Goal: Task Accomplishment & Management: Manage account settings

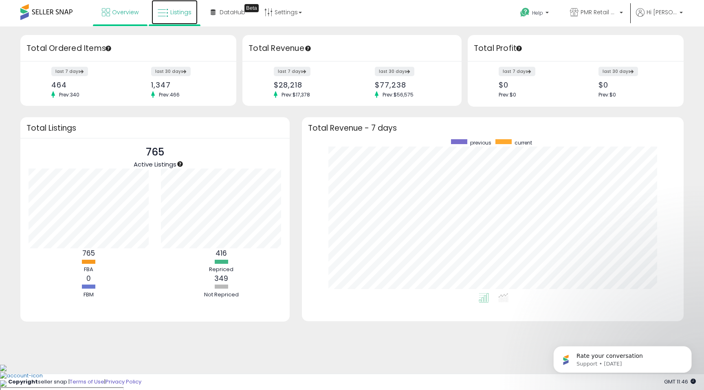
click at [183, 4] on link "Listings" at bounding box center [175, 12] width 46 height 24
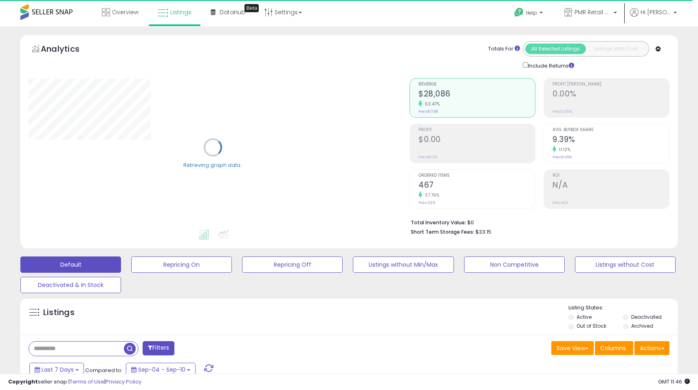
click at [256, 274] on div "Default Repricing On Repricing Off Listings without Min/Max Non Competitive Lis…" at bounding box center [349, 273] width 678 height 41
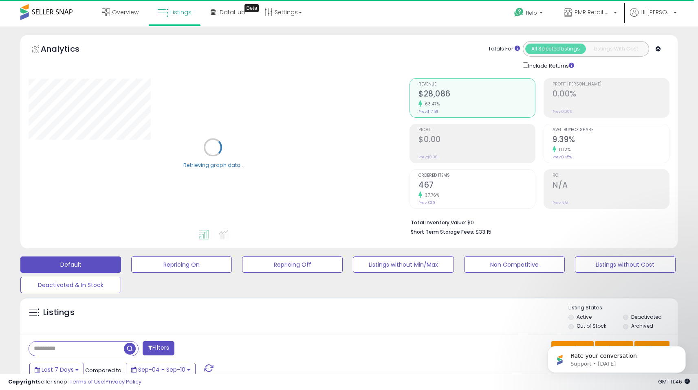
click at [263, 274] on div "Default Repricing On Repricing Off Listings without Min/Max Non Competitive Lis…" at bounding box center [349, 273] width 678 height 41
click at [265, 273] on div "Default Repricing On Repricing Off Listings without Min/Max Non Competitive Lis…" at bounding box center [349, 273] width 678 height 41
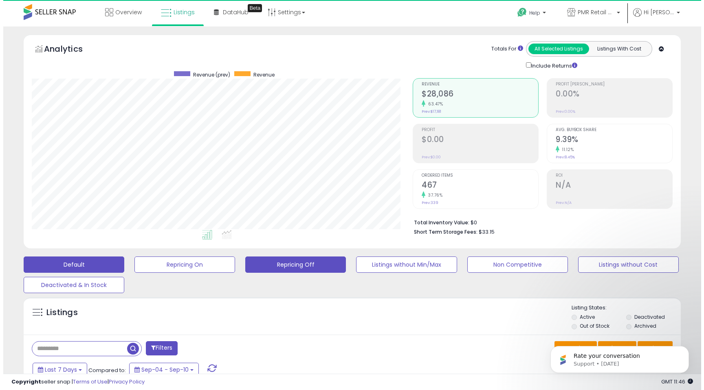
scroll to position [167, 381]
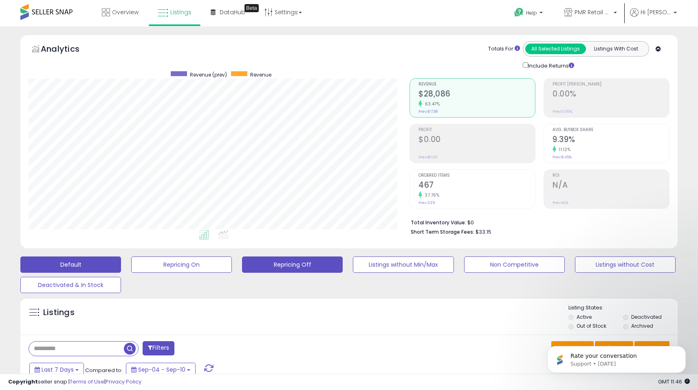
click at [267, 269] on button "Repricing Off" at bounding box center [292, 265] width 101 height 16
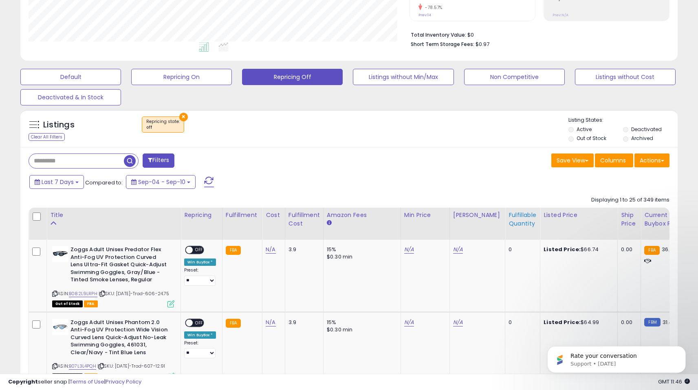
click at [513, 228] on div "Fulfillable Quantity" at bounding box center [523, 219] width 28 height 17
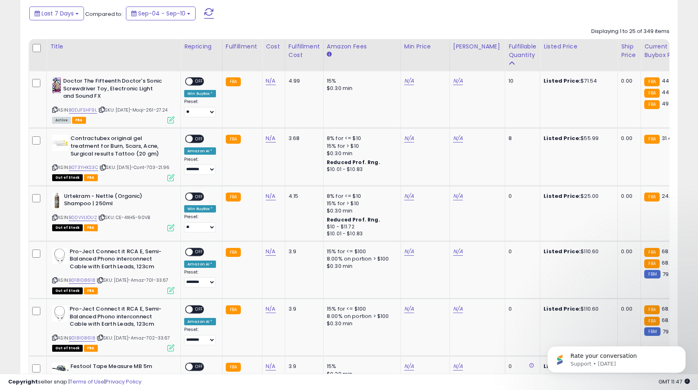
scroll to position [355, 0]
